Goal: Transaction & Acquisition: Purchase product/service

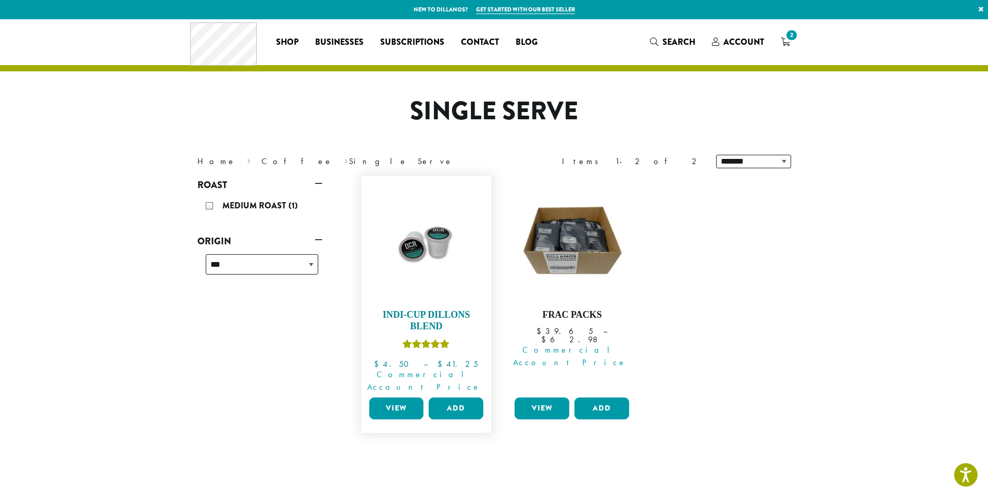
click at [423, 245] on img at bounding box center [426, 241] width 120 height 120
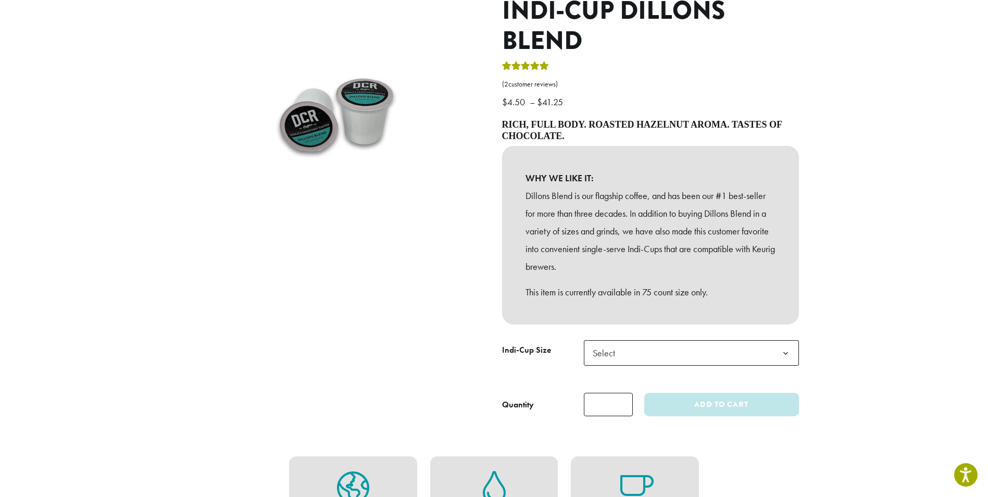
scroll to position [156, 0]
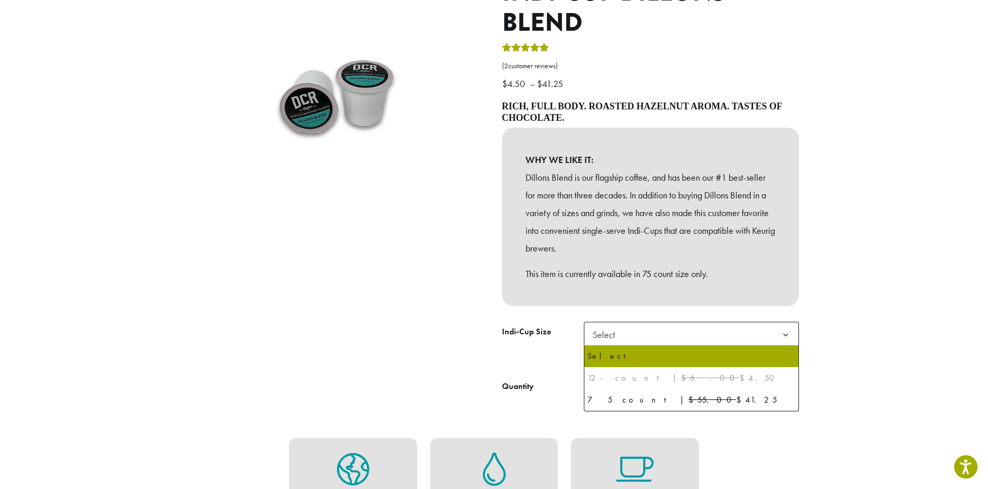
click at [760, 338] on span "Select" at bounding box center [691, 335] width 215 height 26
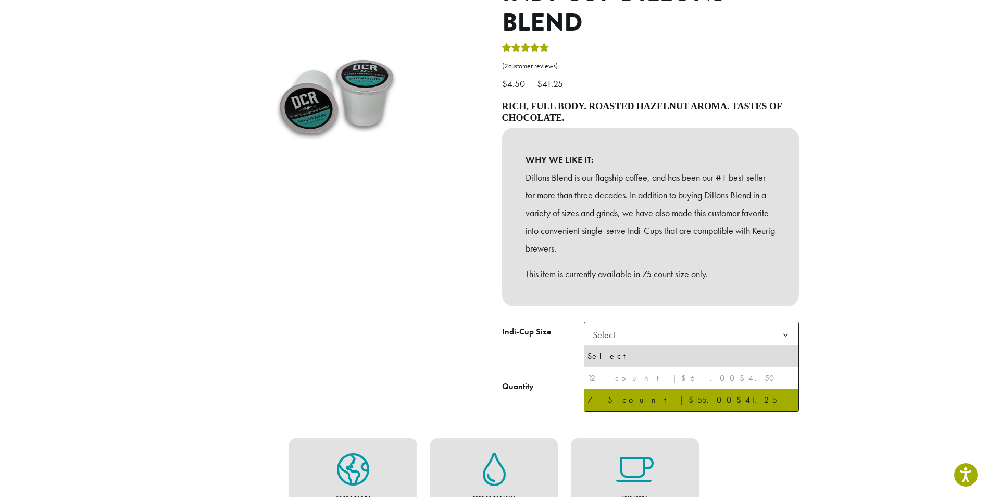
select select "********"
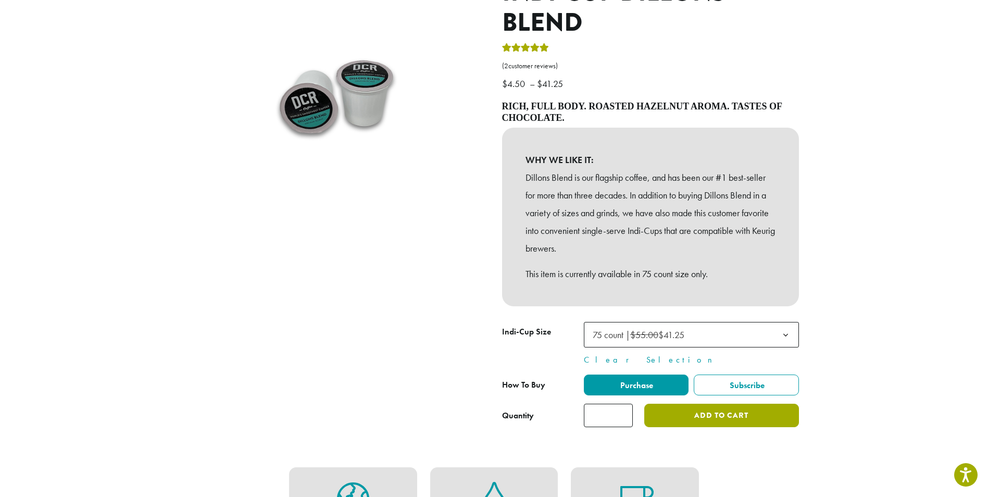
click at [708, 418] on button "Add to cart" at bounding box center [722, 415] width 154 height 23
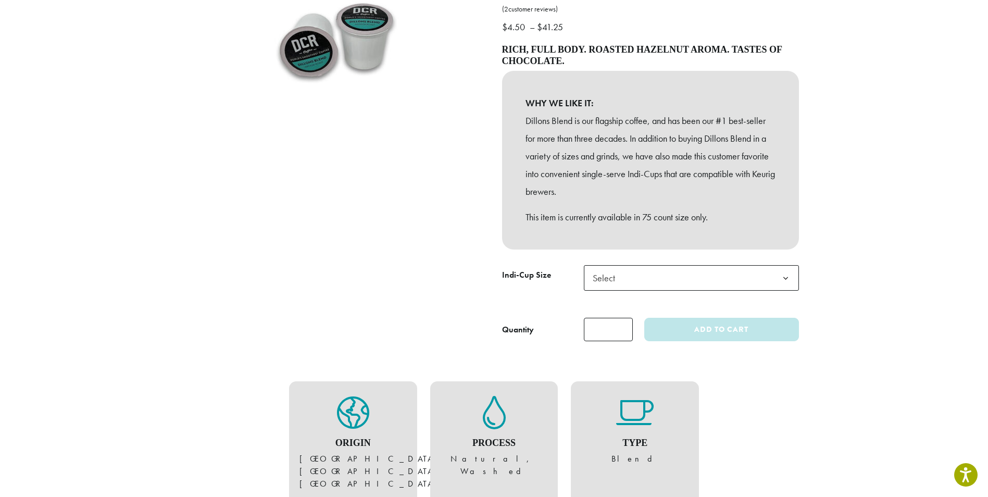
scroll to position [215, 0]
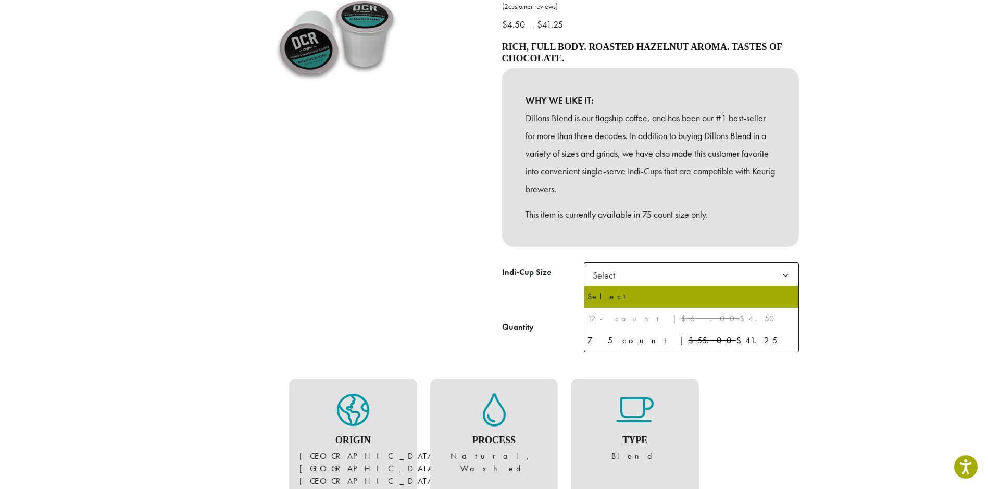
click at [695, 273] on span "Select" at bounding box center [691, 276] width 215 height 26
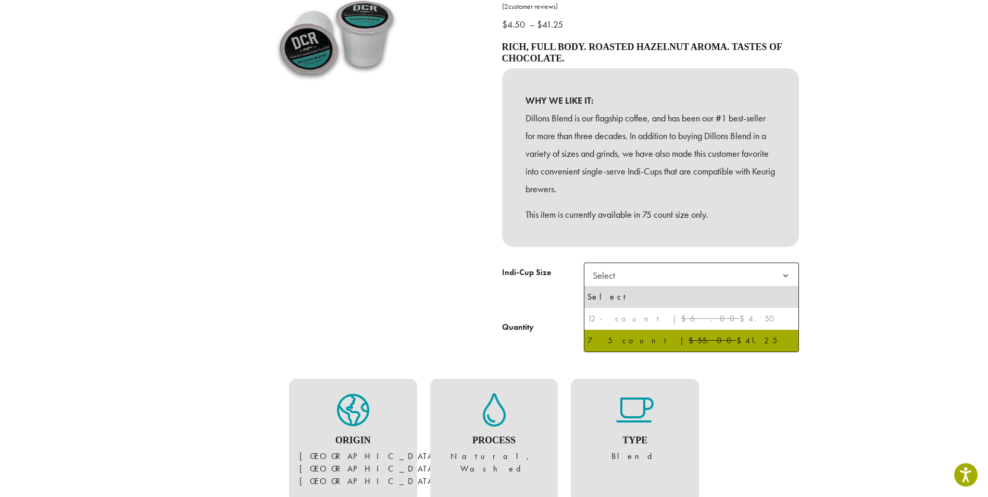
select select "********"
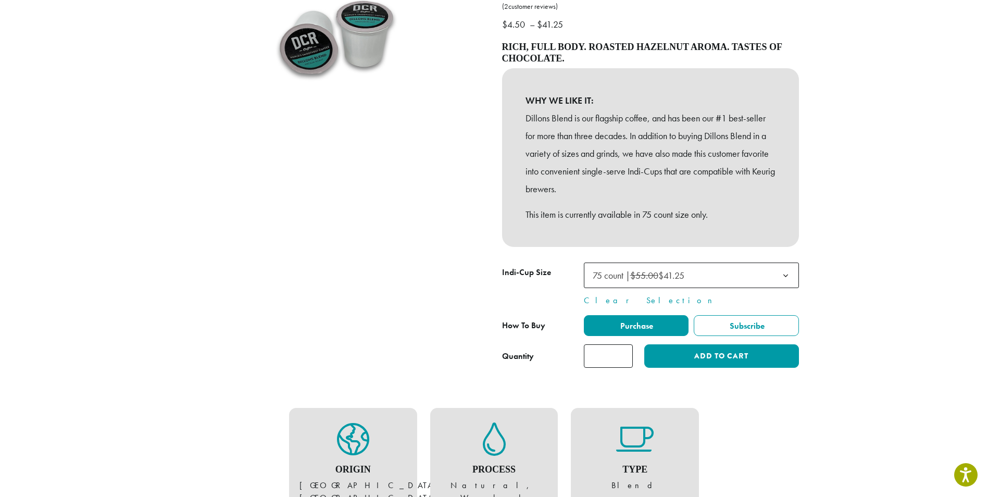
click at [659, 326] on label "Purchase" at bounding box center [636, 325] width 105 height 21
click at [704, 361] on button "Add to cart" at bounding box center [722, 355] width 154 height 23
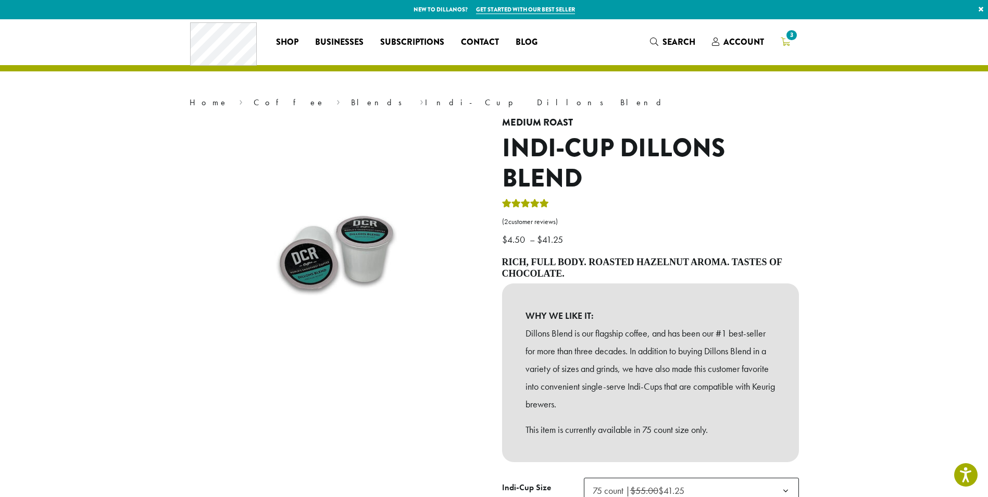
click at [794, 40] on span "3" at bounding box center [792, 35] width 14 height 14
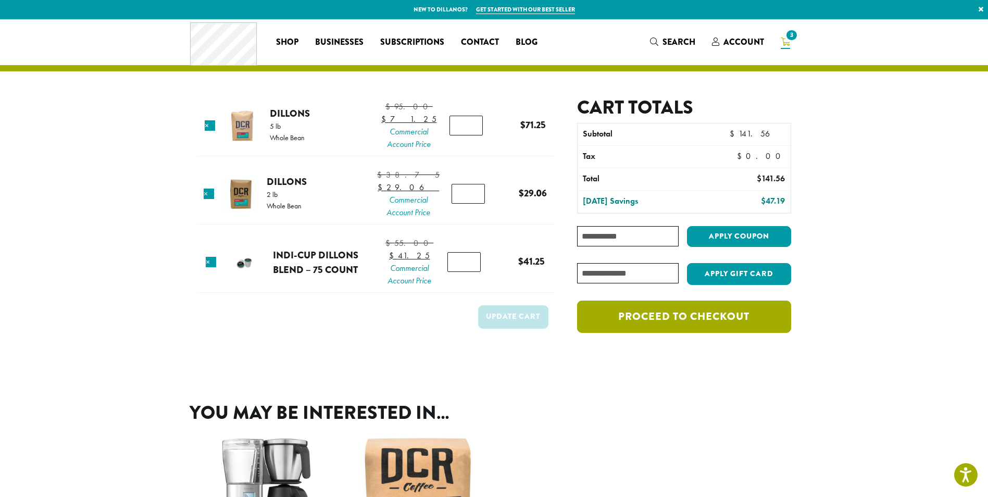
click at [681, 318] on link "Proceed to checkout" at bounding box center [684, 317] width 214 height 32
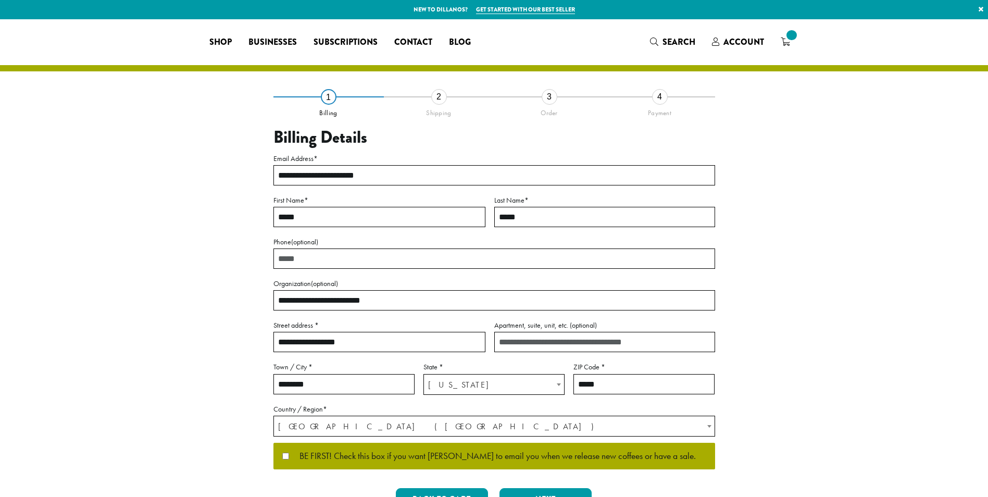
select select "**"
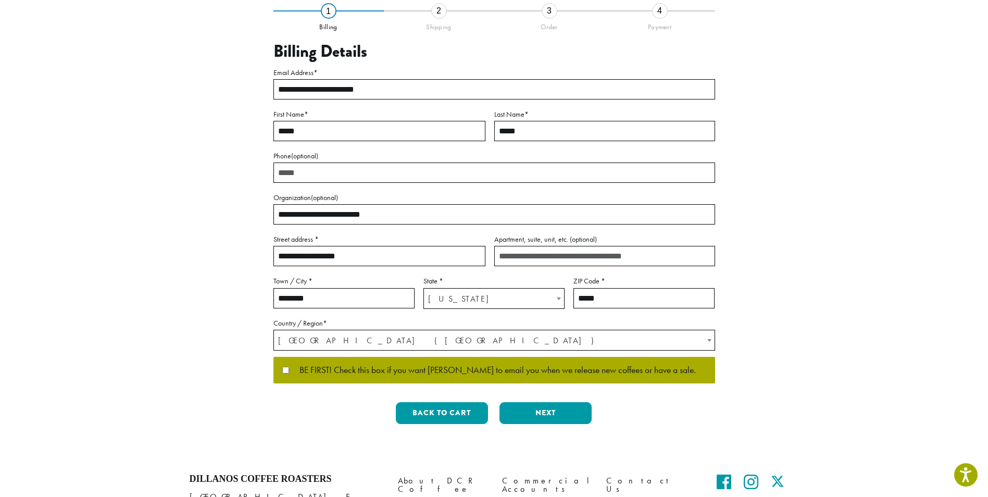
scroll to position [90, 0]
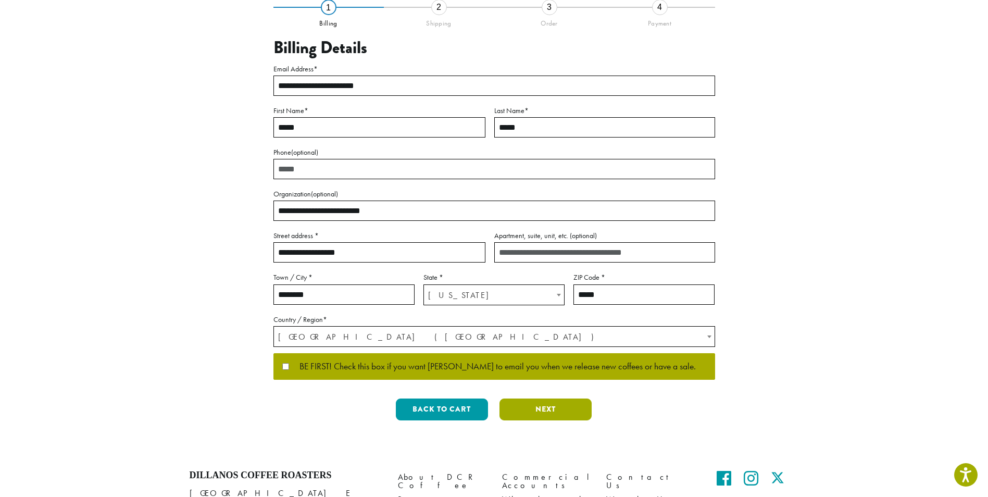
click at [551, 403] on button "Next" at bounding box center [546, 410] width 92 height 22
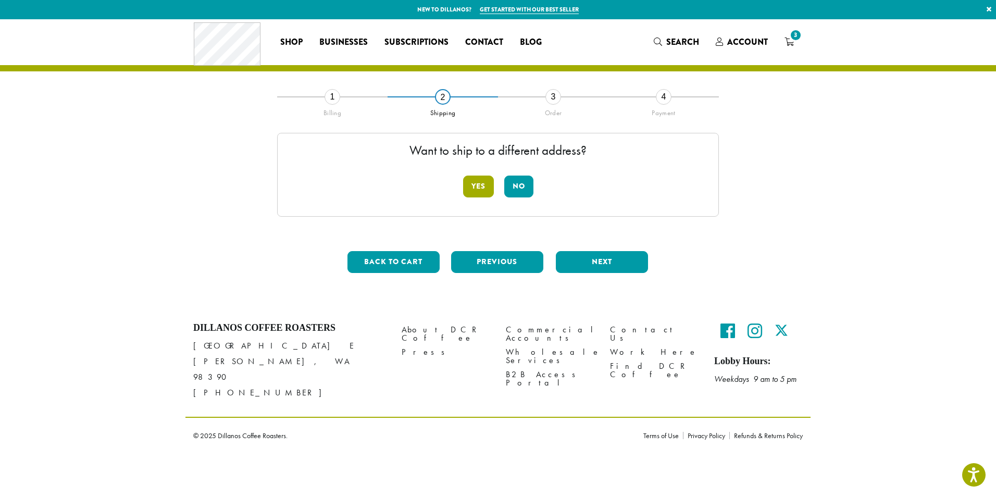
click at [484, 183] on button "Yes" at bounding box center [478, 187] width 31 height 22
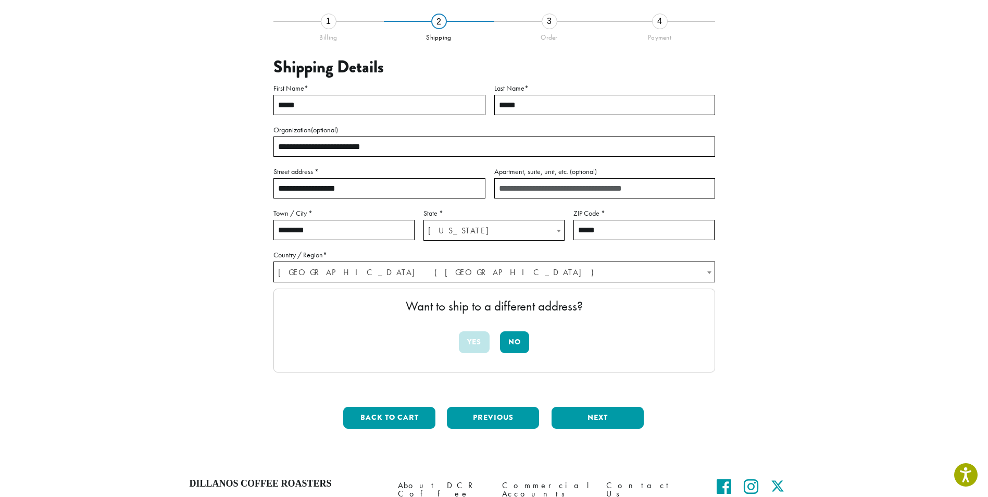
scroll to position [77, 0]
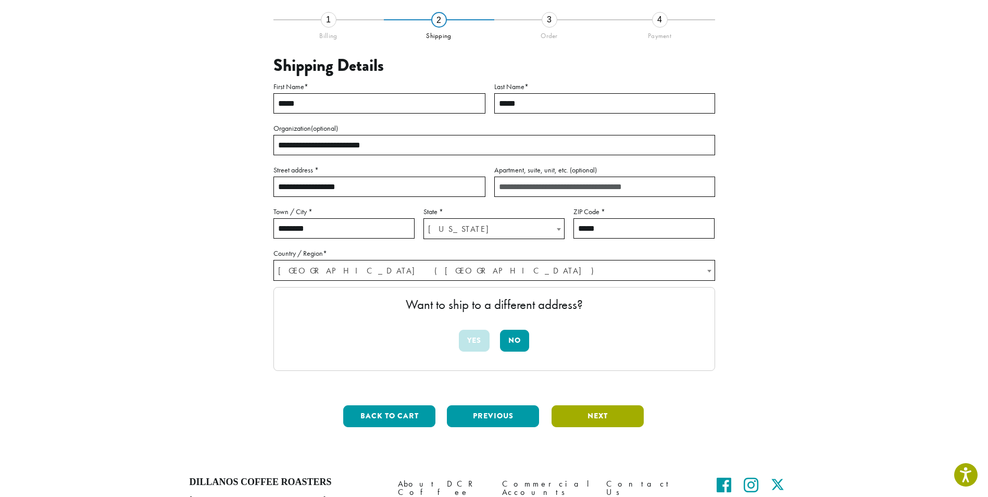
click at [617, 417] on button "Next" at bounding box center [598, 416] width 92 height 22
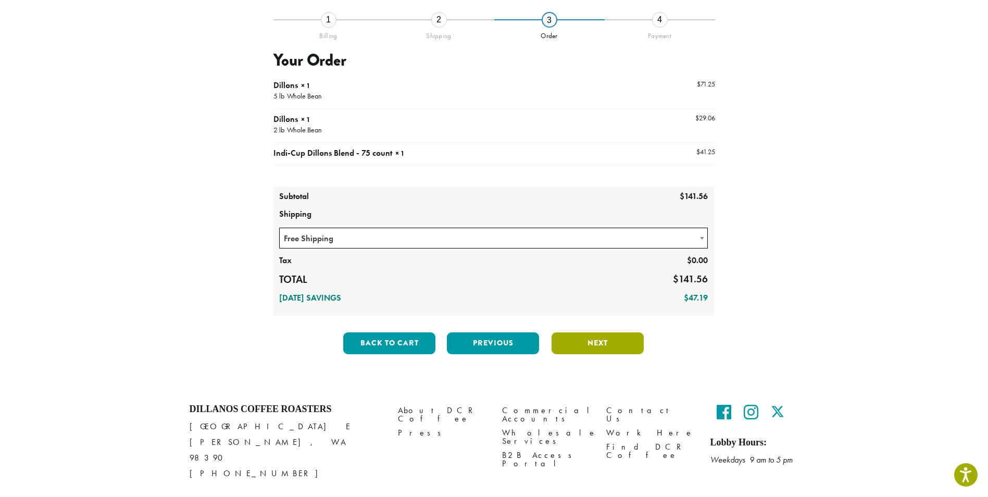
click at [616, 346] on button "Next" at bounding box center [598, 343] width 92 height 22
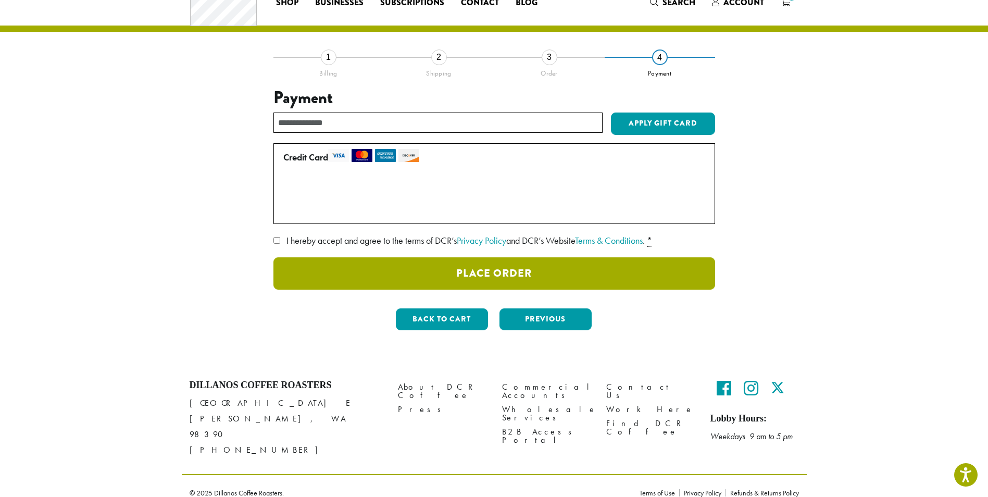
click at [392, 274] on button "Place Order" at bounding box center [495, 273] width 442 height 32
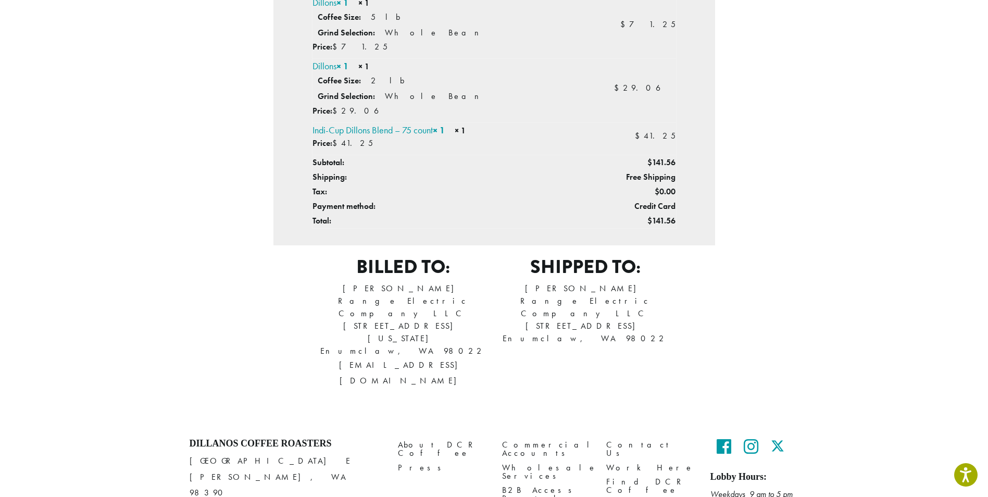
scroll to position [353, 0]
